Goal: Transaction & Acquisition: Purchase product/service

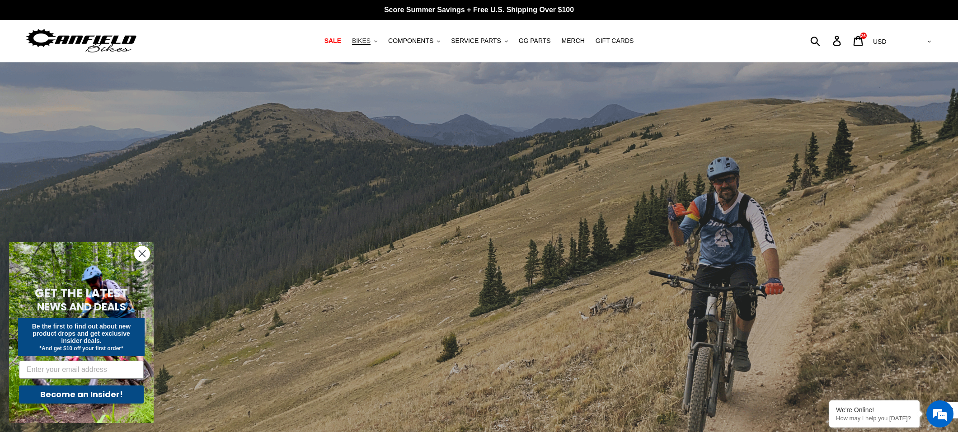
click at [370, 41] on span "BIKES" at bounding box center [361, 41] width 19 height 8
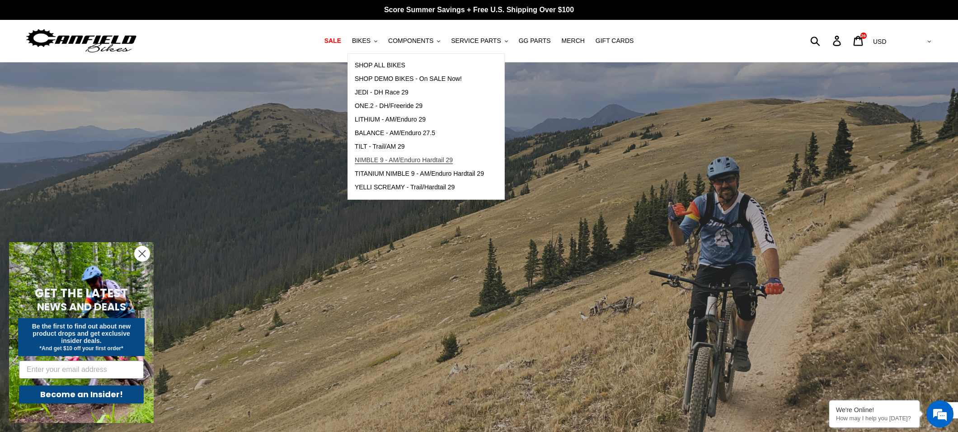
click at [398, 160] on span "NIMBLE 9 - AM/Enduro Hardtail 29" at bounding box center [404, 160] width 98 height 8
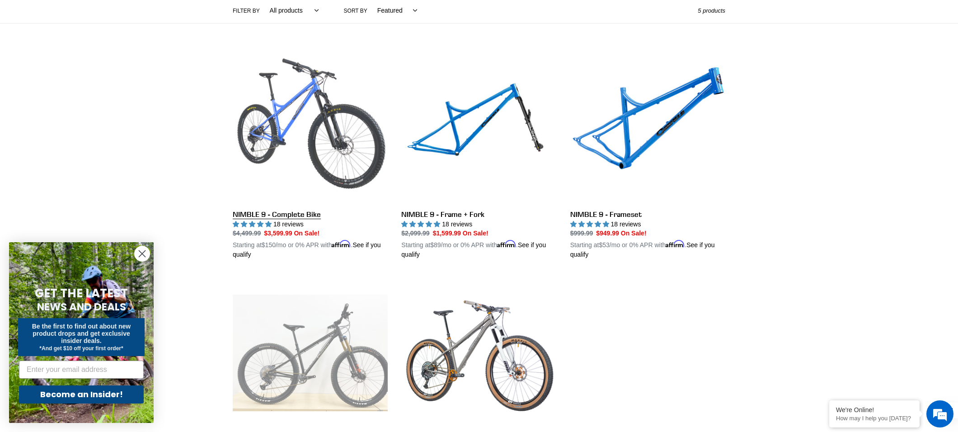
click at [273, 126] on link "NIMBLE 9 - Complete Bike" at bounding box center [310, 153] width 155 height 211
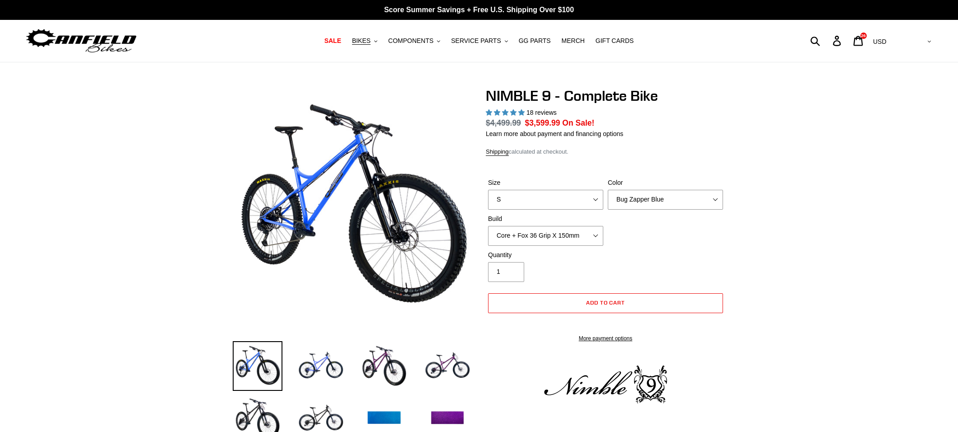
select select "highest-rating"
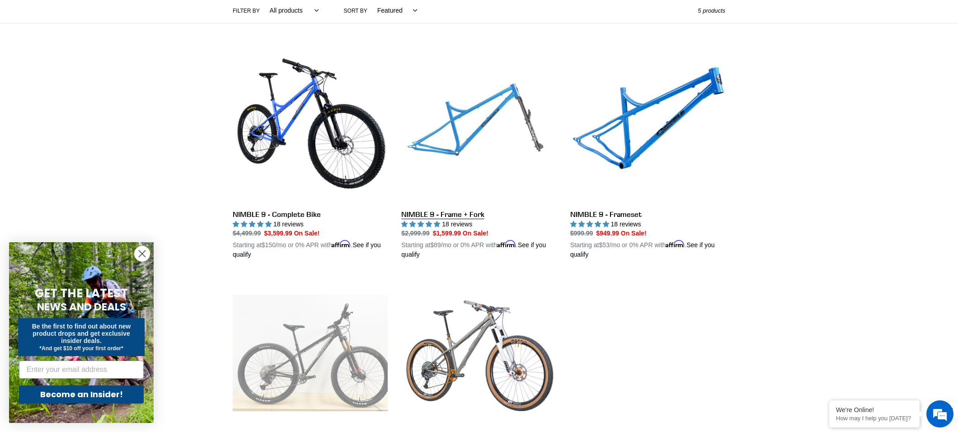
click at [479, 124] on link "NIMBLE 9 - Frame + Fork" at bounding box center [478, 153] width 155 height 211
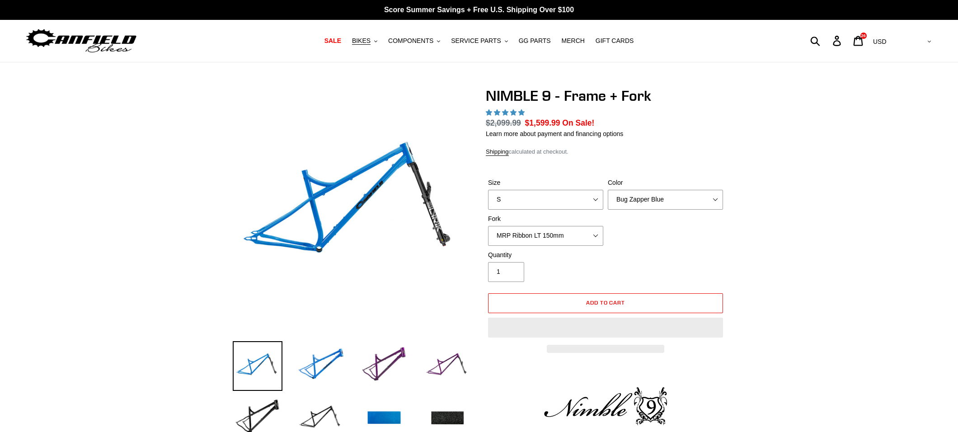
select select "highest-rating"
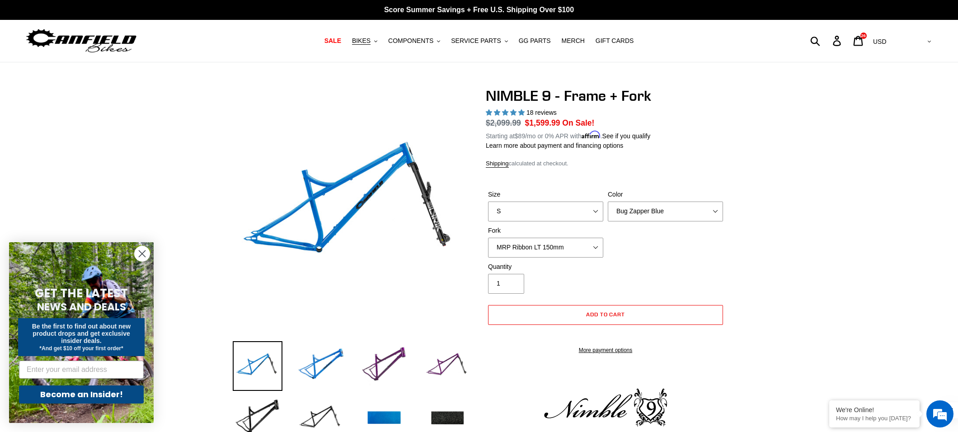
click at [593, 234] on label "Fork" at bounding box center [545, 230] width 115 height 9
click at [593, 238] on select "MRP Ribbon LT 150mm Fox 36 Factory Grip X 150mm (Special Order) RockShox Lyrik …" at bounding box center [545, 248] width 115 height 20
click at [580, 245] on select "MRP Ribbon LT 150mm Fox 36 Factory Grip X 150mm (Special Order) RockShox Lyrik …" at bounding box center [545, 248] width 115 height 20
click at [566, 248] on select "MRP Ribbon LT 150mm Fox 36 Factory Grip X 150mm (Special Order) RockShox Lyrik …" at bounding box center [545, 248] width 115 height 20
